Goal: Information Seeking & Learning: Learn about a topic

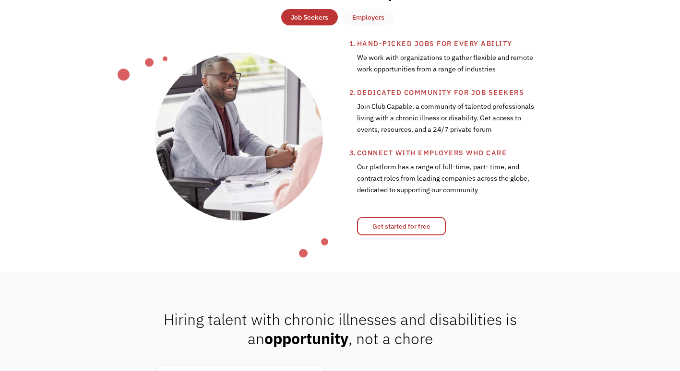
scroll to position [280, 0]
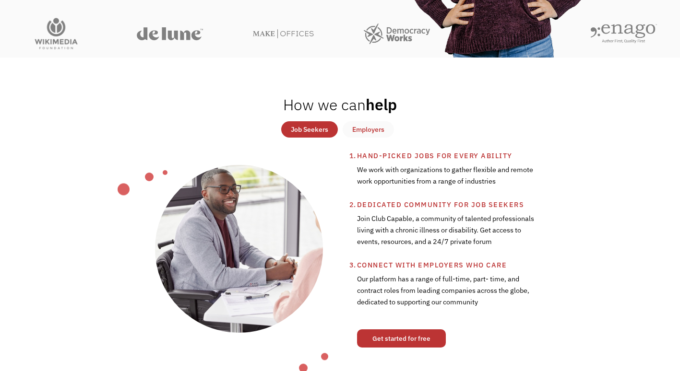
click at [410, 342] on link "Get started for free" at bounding box center [401, 339] width 89 height 18
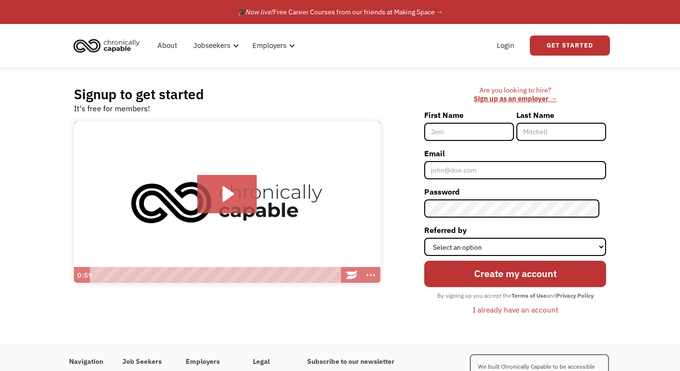
scroll to position [87, 0]
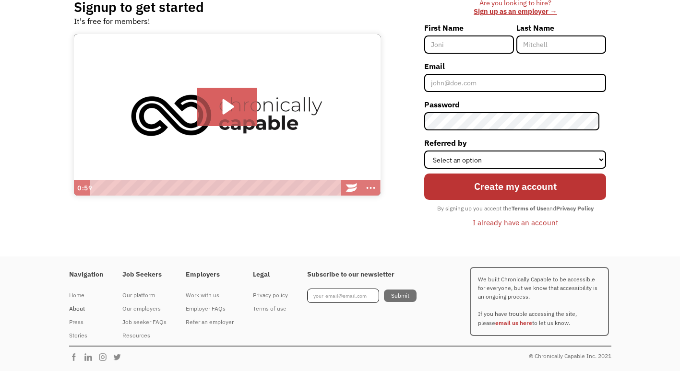
click at [76, 309] on div "About" at bounding box center [86, 309] width 34 height 12
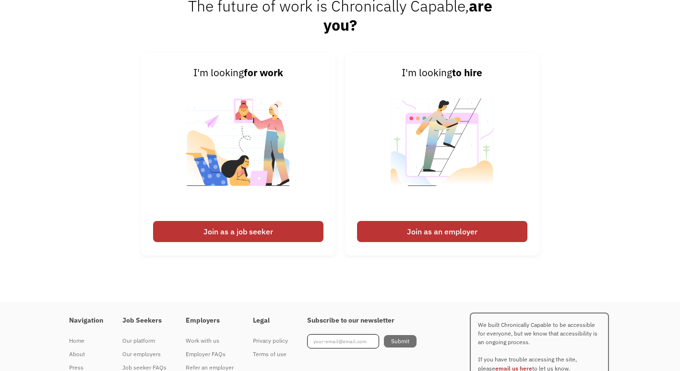
scroll to position [1443, 0]
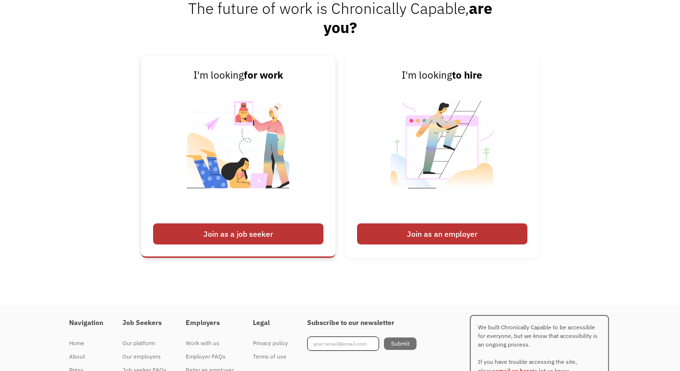
click at [216, 240] on div "Join as a job seeker" at bounding box center [238, 234] width 170 height 21
click at [217, 240] on div "Join as a job seeker" at bounding box center [238, 234] width 170 height 21
click at [224, 234] on div "Join as a job seeker" at bounding box center [238, 234] width 170 height 21
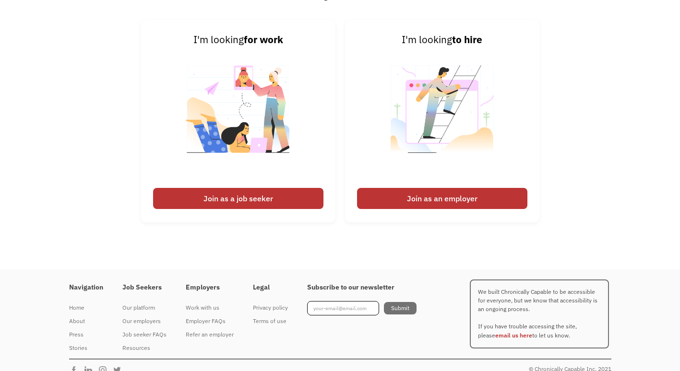
scroll to position [1492, 0]
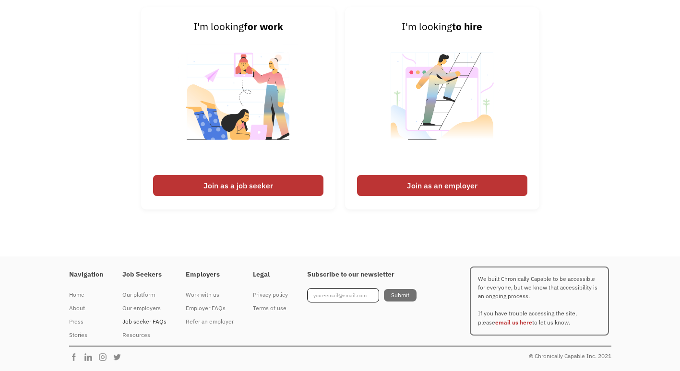
click at [154, 320] on div "Job seeker FAQs" at bounding box center [144, 322] width 44 height 12
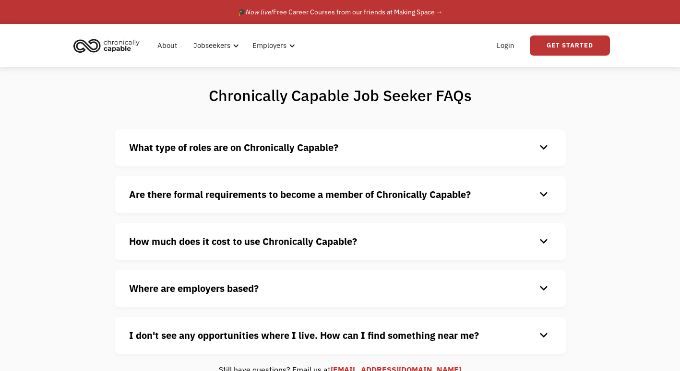
click at [318, 145] on strong "What type of roles are on Chronically Capable?" at bounding box center [233, 147] width 209 height 13
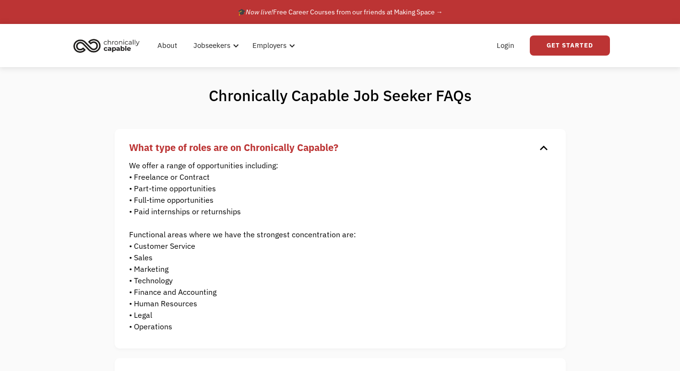
click at [318, 145] on strong "What type of roles are on Chronically Capable?" at bounding box center [233, 147] width 209 height 13
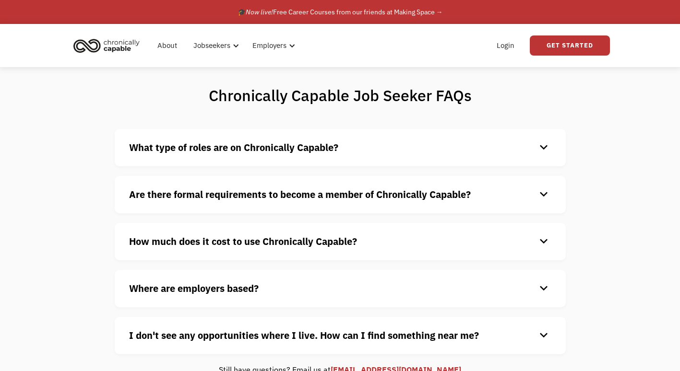
click at [547, 191] on div "keyboard_arrow_down" at bounding box center [543, 195] width 15 height 14
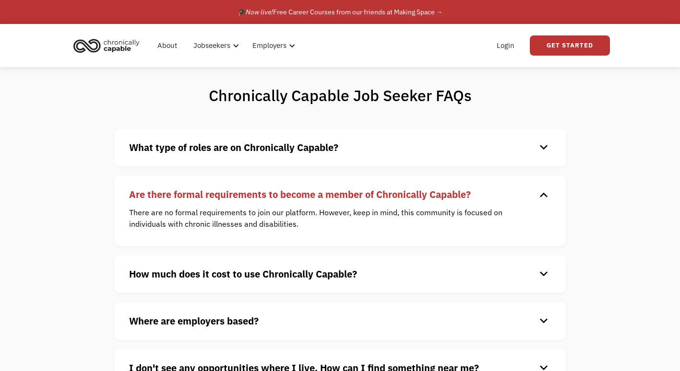
click at [547, 191] on div "keyboard_arrow_down" at bounding box center [543, 195] width 15 height 14
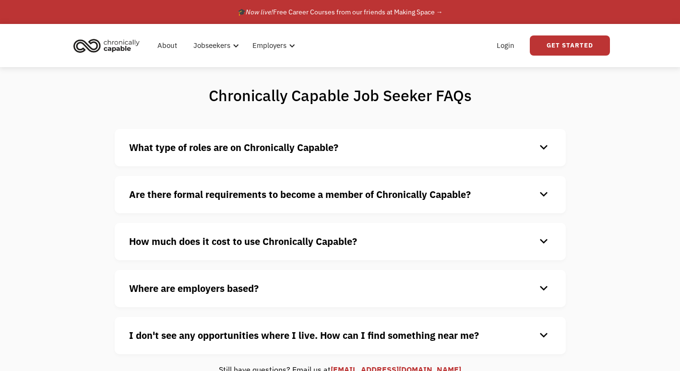
click at [536, 228] on div "How much does it cost to use Chronically Capable? keyboard_arrow_down Chronical…" at bounding box center [340, 241] width 451 height 37
click at [544, 242] on div "keyboard_arrow_down" at bounding box center [543, 242] width 15 height 14
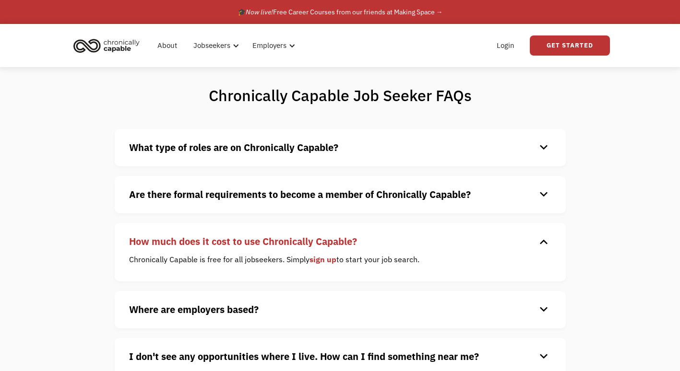
click at [544, 242] on div "keyboard_arrow_down" at bounding box center [543, 242] width 15 height 14
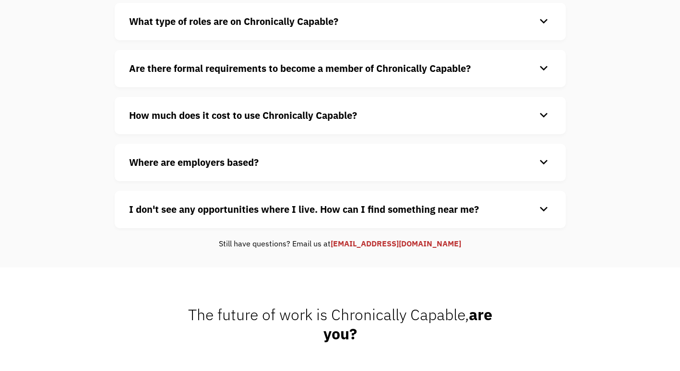
scroll to position [132, 0]
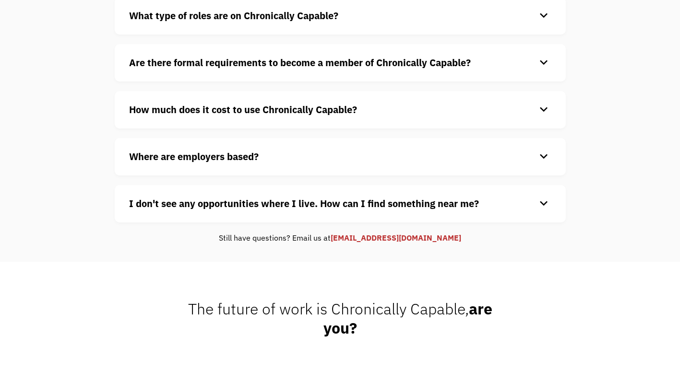
click at [547, 199] on div "keyboard_arrow_down" at bounding box center [543, 204] width 15 height 14
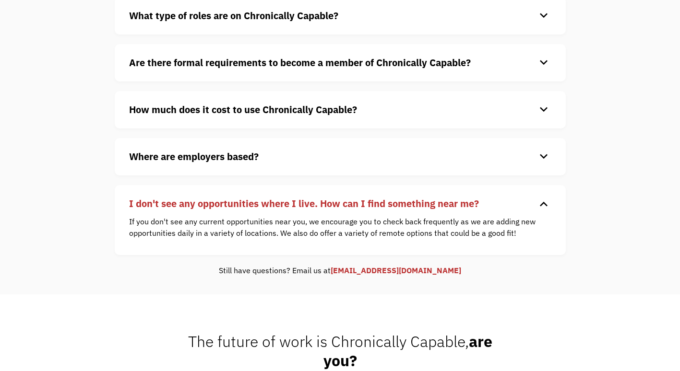
click at [547, 199] on div "keyboard_arrow_down" at bounding box center [543, 204] width 15 height 14
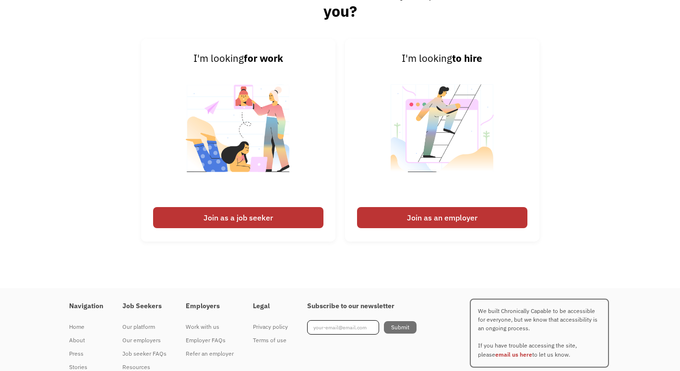
scroll to position [452, 0]
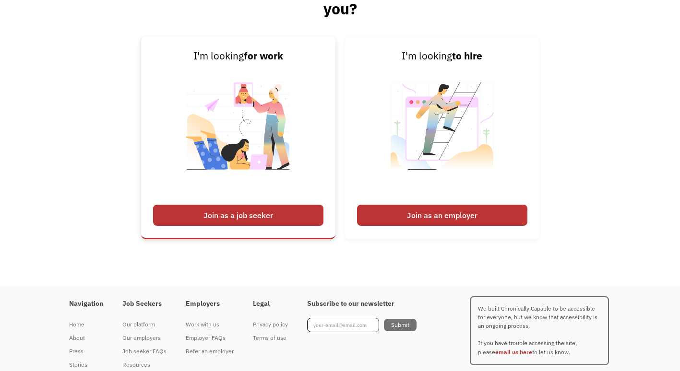
click at [199, 216] on div "Join as a job seeker" at bounding box center [238, 215] width 170 height 21
click at [241, 146] on img at bounding box center [238, 132] width 119 height 136
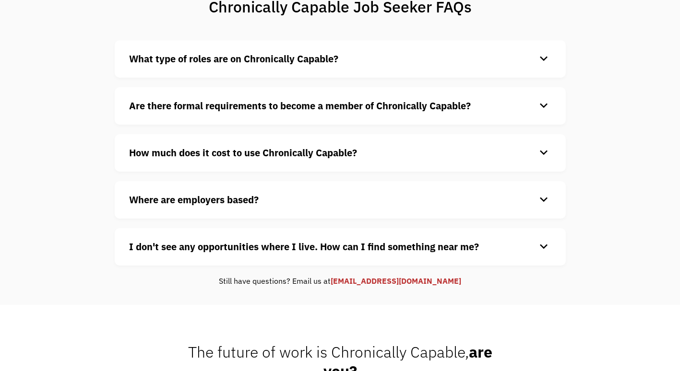
scroll to position [0, 0]
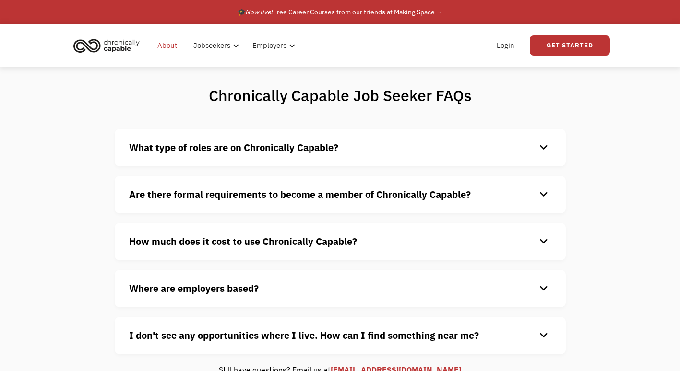
click at [170, 48] on link "About" at bounding box center [167, 45] width 31 height 31
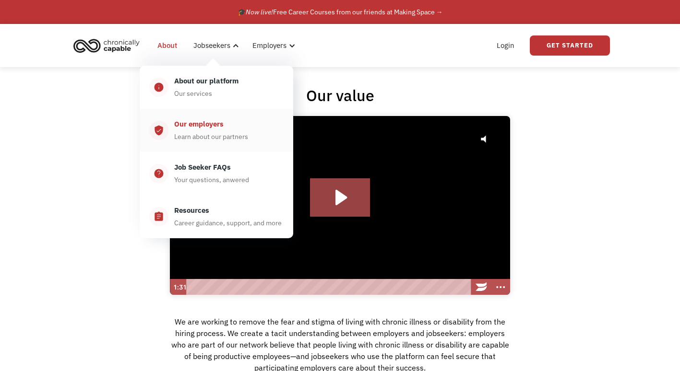
click at [216, 121] on div "Our employers" at bounding box center [198, 125] width 49 height 12
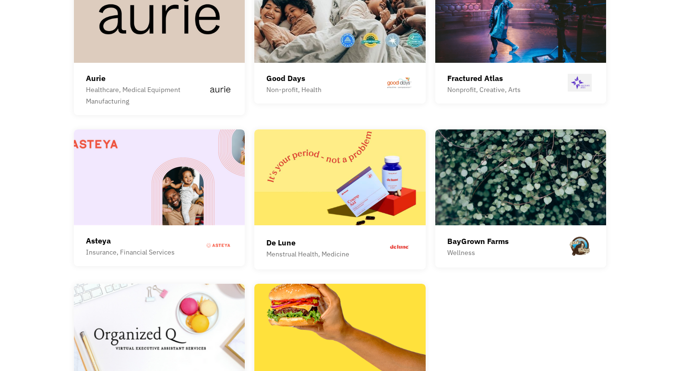
scroll to position [2719, 0]
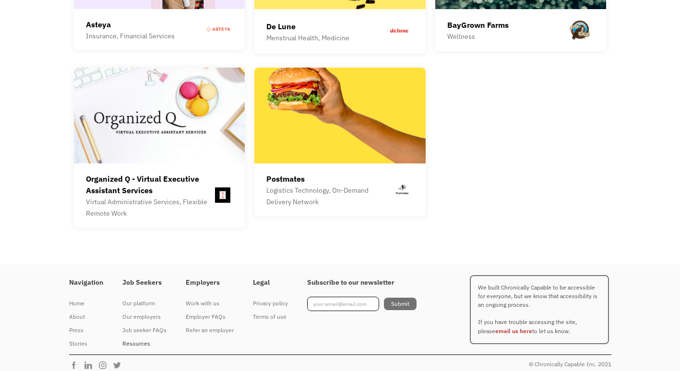
click at [126, 338] on div "Resources" at bounding box center [144, 344] width 44 height 12
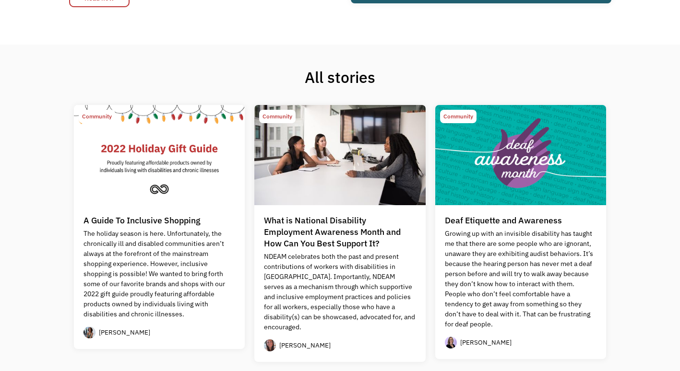
scroll to position [272, 0]
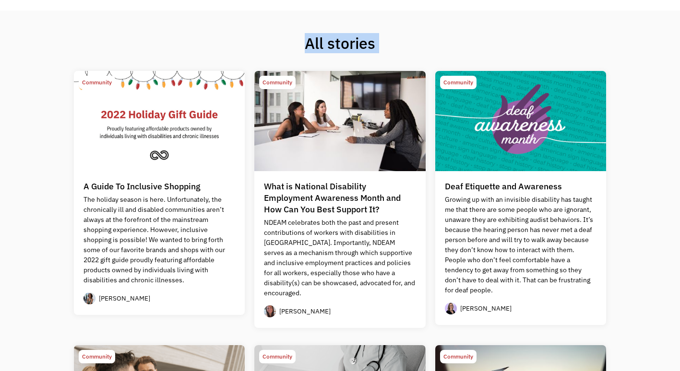
drag, startPoint x: 684, startPoint y: 31, endPoint x: 18, endPoint y: 163, distance: 678.6
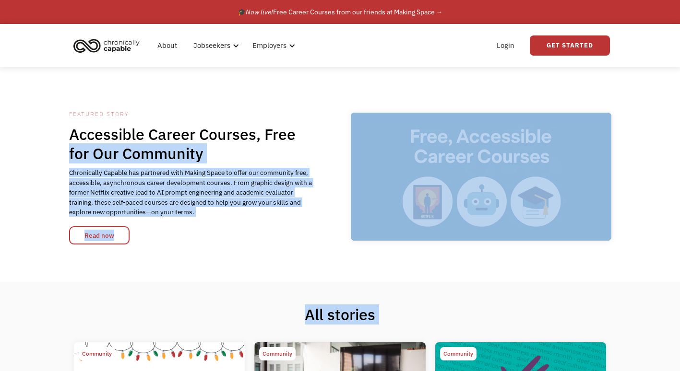
drag, startPoint x: 18, startPoint y: 163, endPoint x: 29, endPoint y: 249, distance: 86.6
click at [29, 249] on div "Featured Story Accessible Career Courses, Free for Our Community Chronically Ca…" at bounding box center [340, 174] width 680 height 215
click at [238, 271] on div "Featured Story Accessible Career Courses, Free for Our Community Chronically Ca…" at bounding box center [340, 174] width 680 height 215
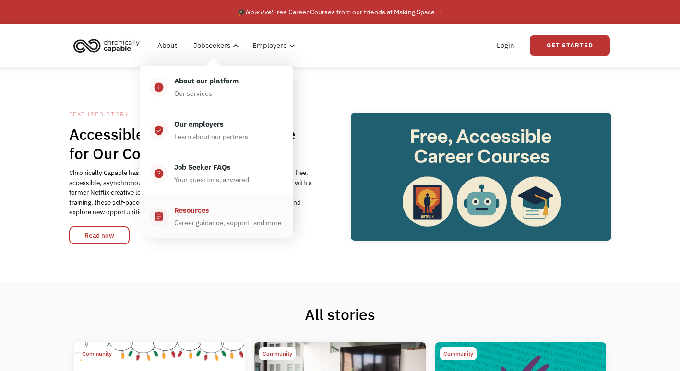
click at [197, 212] on div "Resources" at bounding box center [191, 211] width 35 height 12
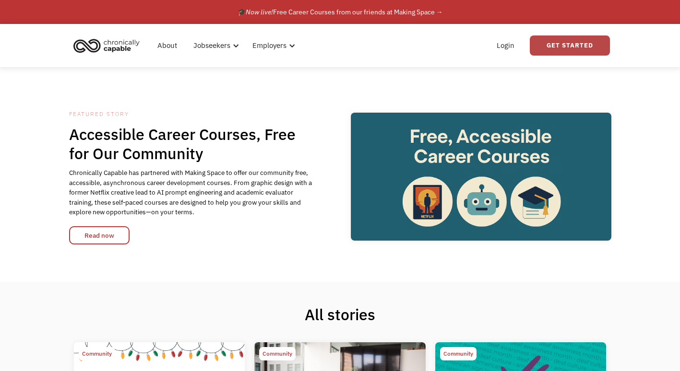
click at [574, 49] on link "Get Started" at bounding box center [570, 46] width 80 height 20
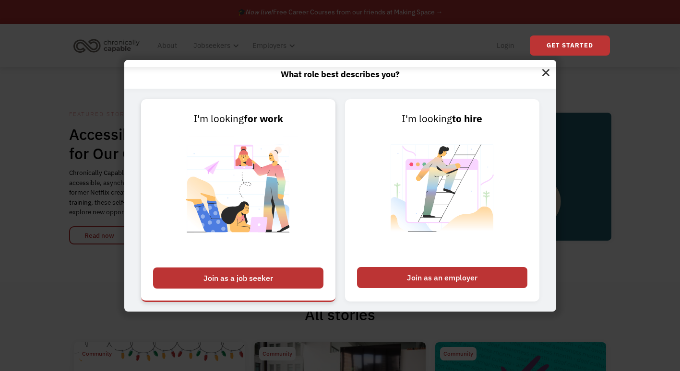
click at [212, 271] on div "Join as a job seeker" at bounding box center [238, 278] width 170 height 21
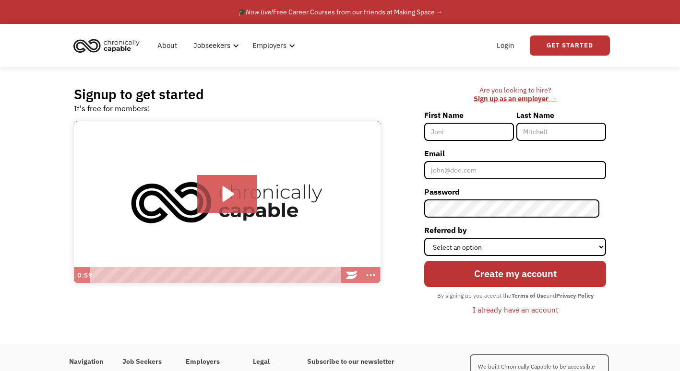
click at [92, 44] on img "home" at bounding box center [107, 45] width 72 height 21
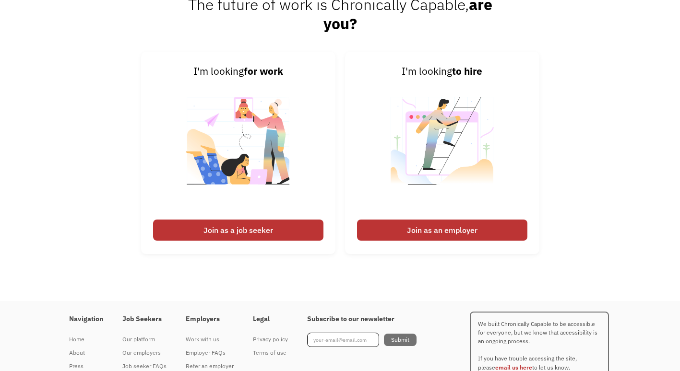
scroll to position [2345, 0]
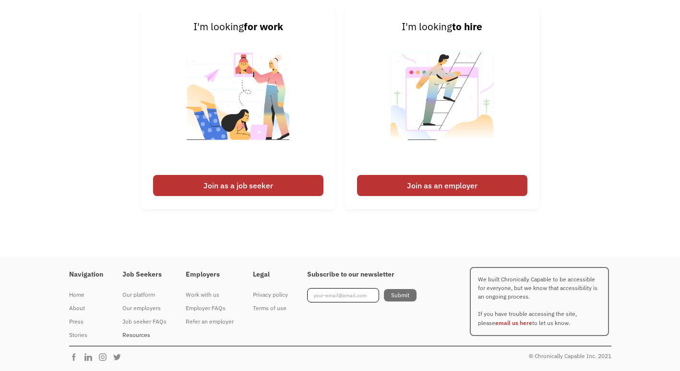
click at [135, 338] on div "Resources" at bounding box center [144, 336] width 44 height 12
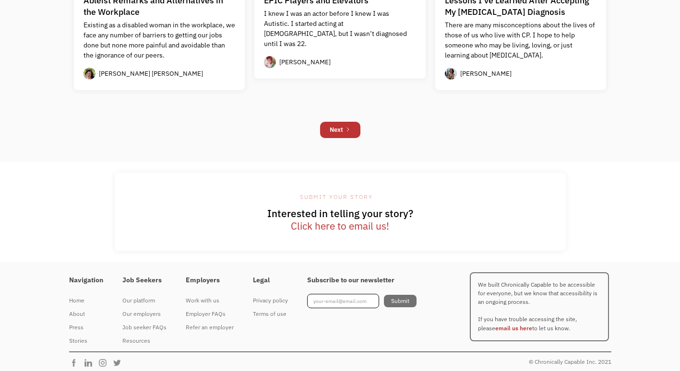
scroll to position [1011, 0]
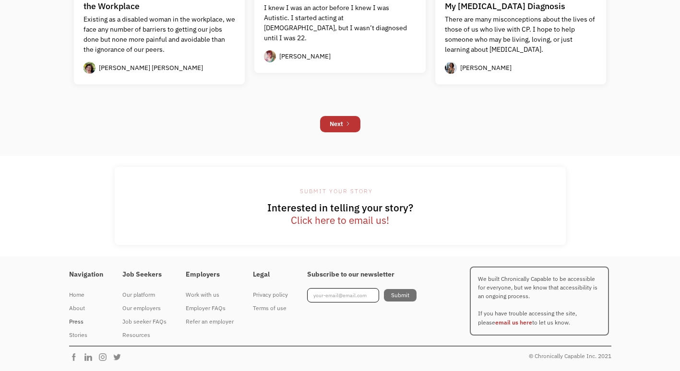
click at [78, 319] on div "Press" at bounding box center [86, 322] width 34 height 12
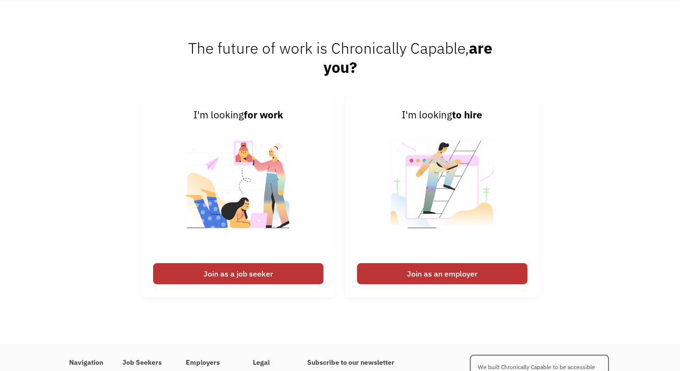
scroll to position [1092, 0]
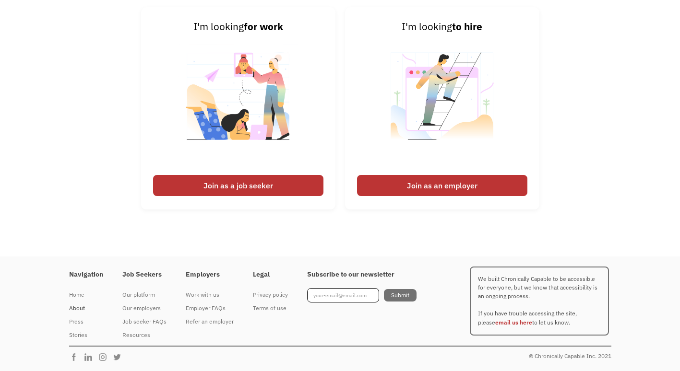
click at [77, 309] on div "About" at bounding box center [86, 309] width 34 height 12
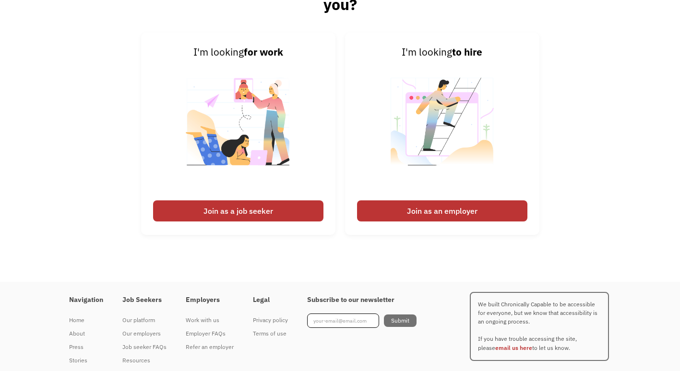
scroll to position [1492, 0]
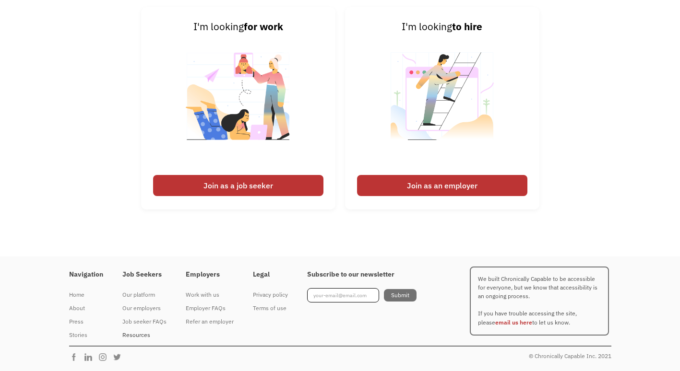
click at [135, 336] on div "Resources" at bounding box center [144, 336] width 44 height 12
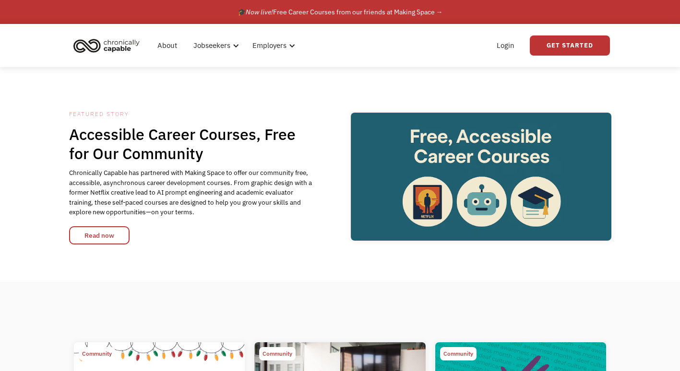
click at [91, 246] on div "Featured Story Accessible Career Courses, Free for Our Community Chronically Ca…" at bounding box center [340, 174] width 680 height 215
click at [94, 238] on link "Read now" at bounding box center [99, 236] width 60 height 18
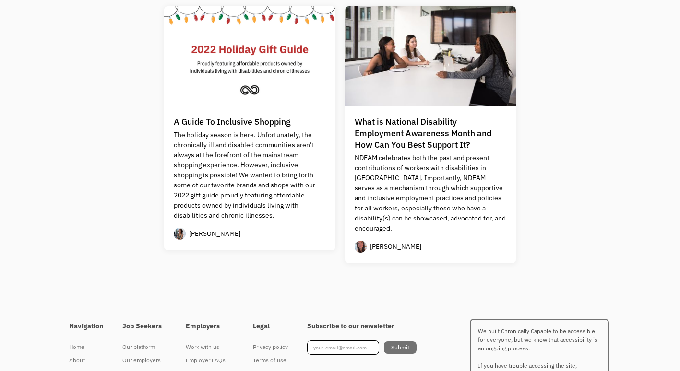
scroll to position [935, 0]
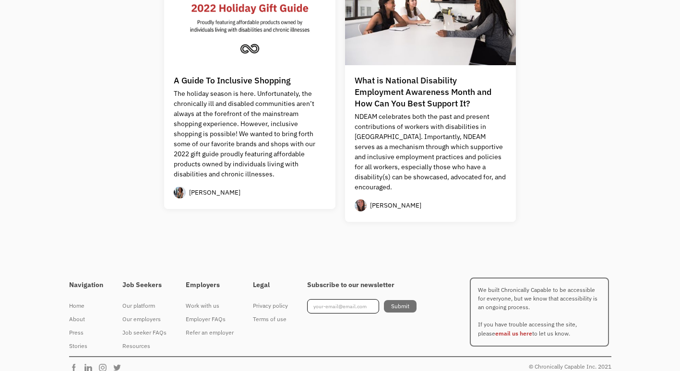
click at [663, 349] on div "Navigation Home About Press Stories Job Seekers Our platform Our employers Job …" at bounding box center [340, 324] width 680 height 115
